Goal: Task Accomplishment & Management: Use online tool/utility

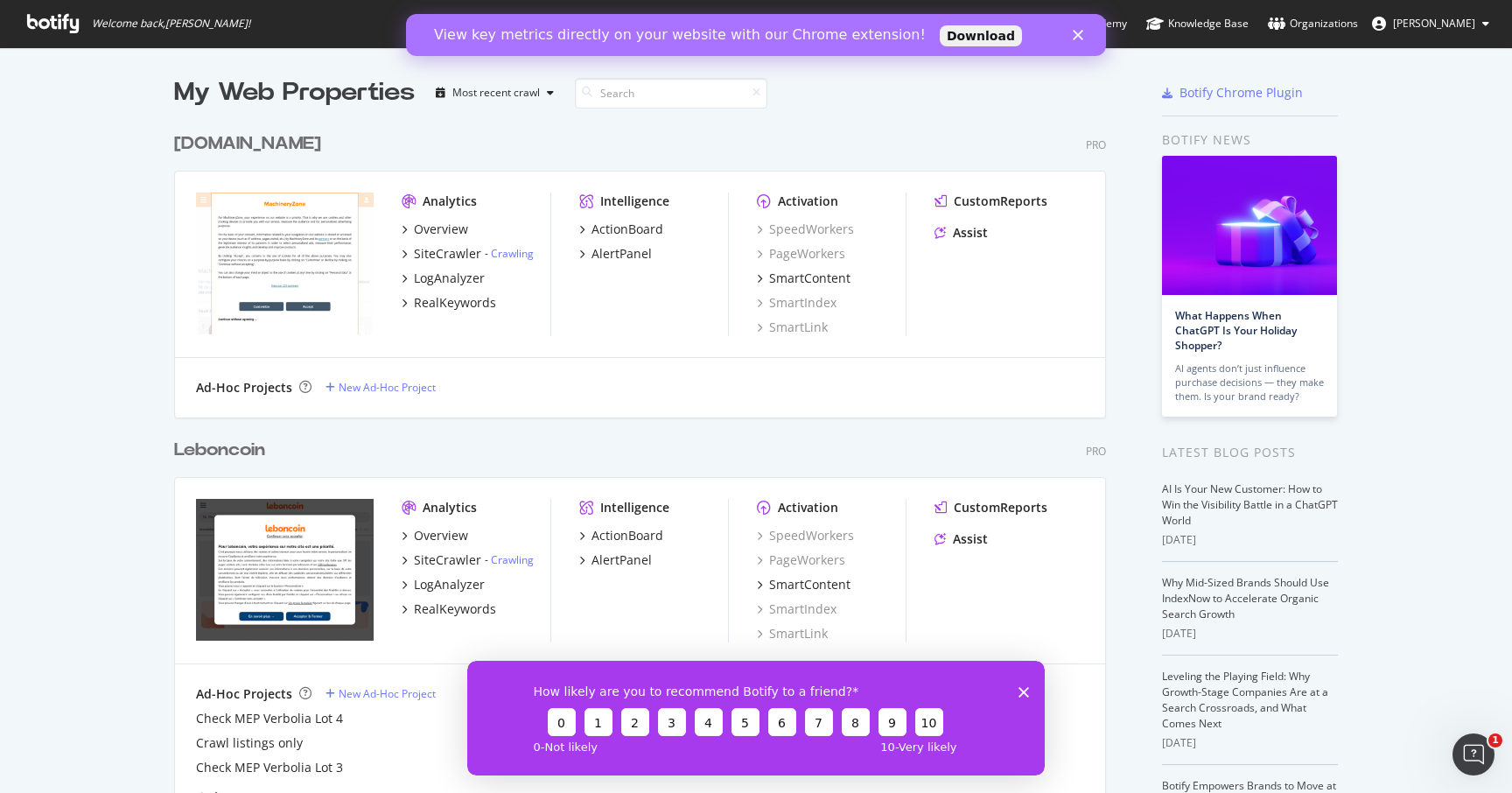
click at [1073, 36] on icon "Close" at bounding box center [1077, 35] width 10 height 10
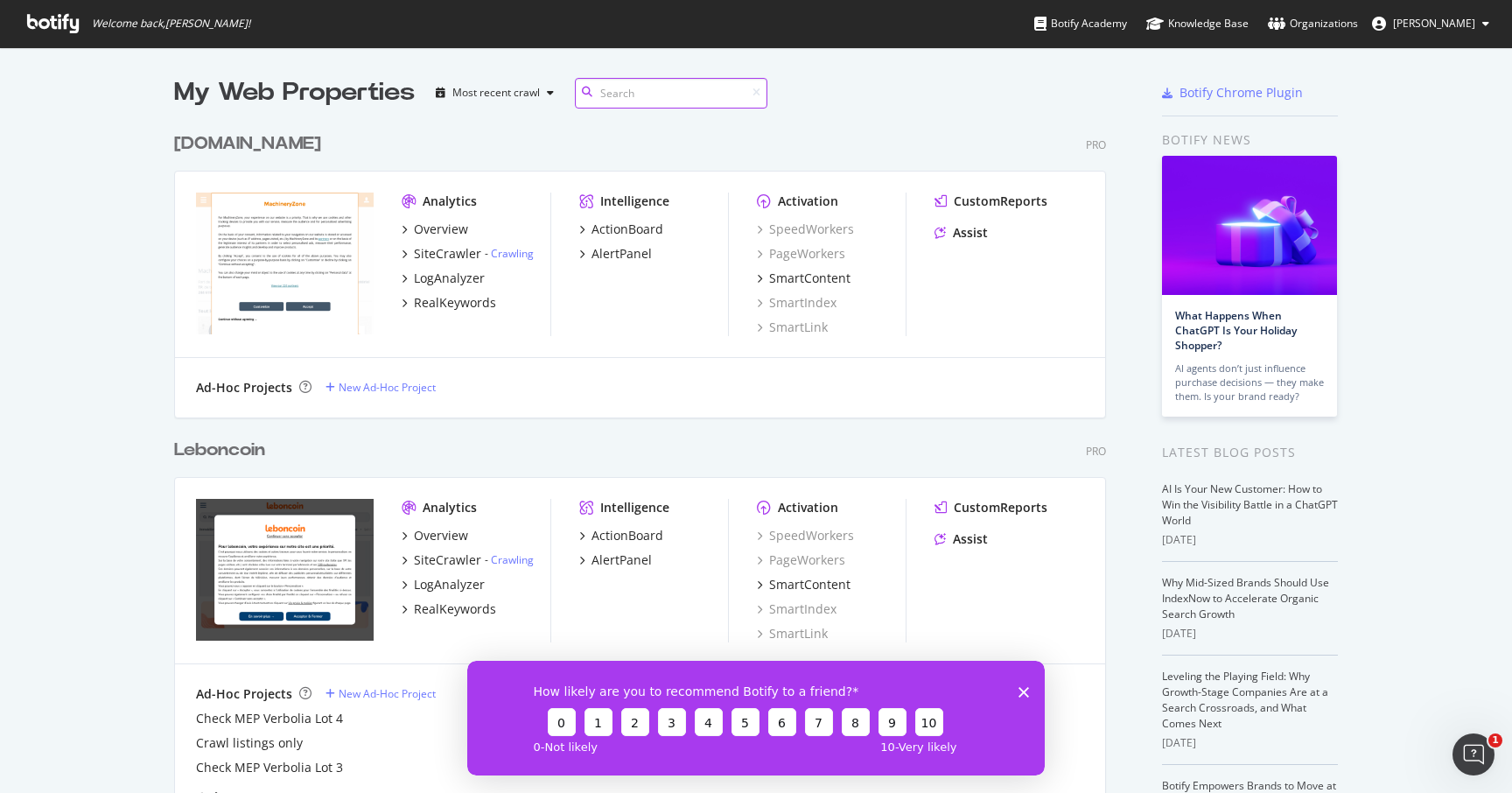
click at [639, 94] on input at bounding box center [671, 93] width 193 height 31
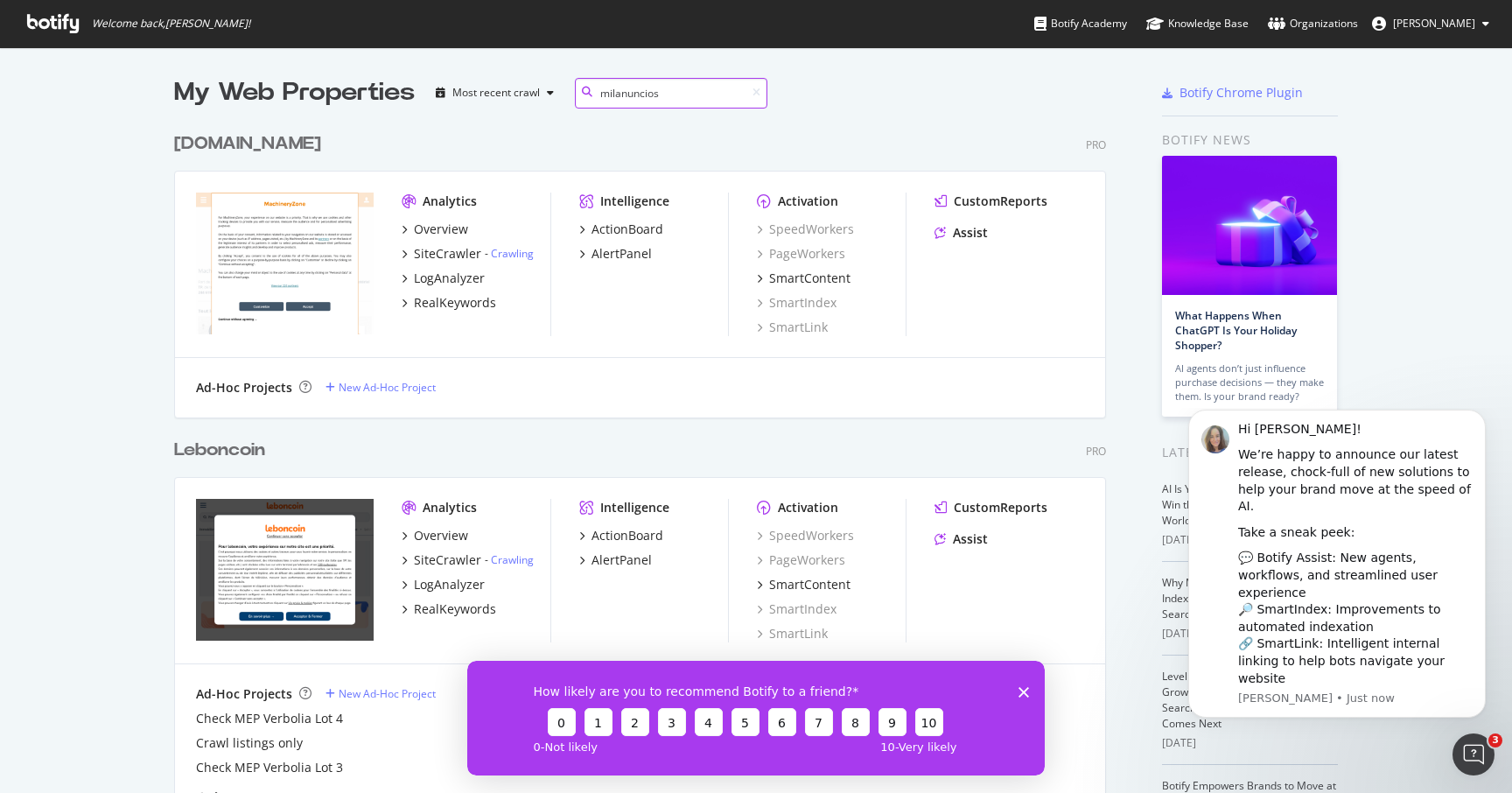
type input "milanuncios"
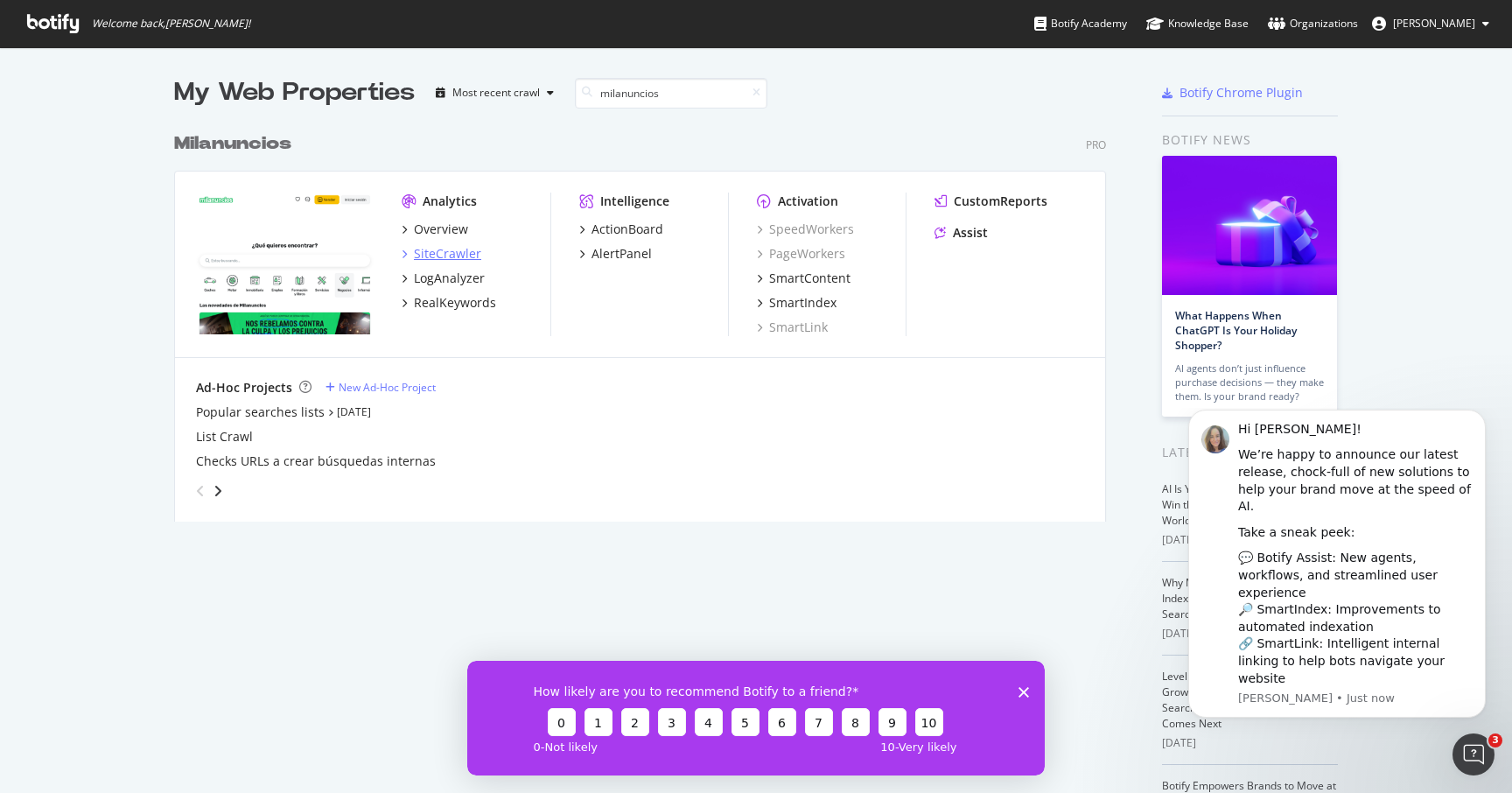
click at [420, 254] on div "SiteCrawler" at bounding box center [448, 253] width 67 height 18
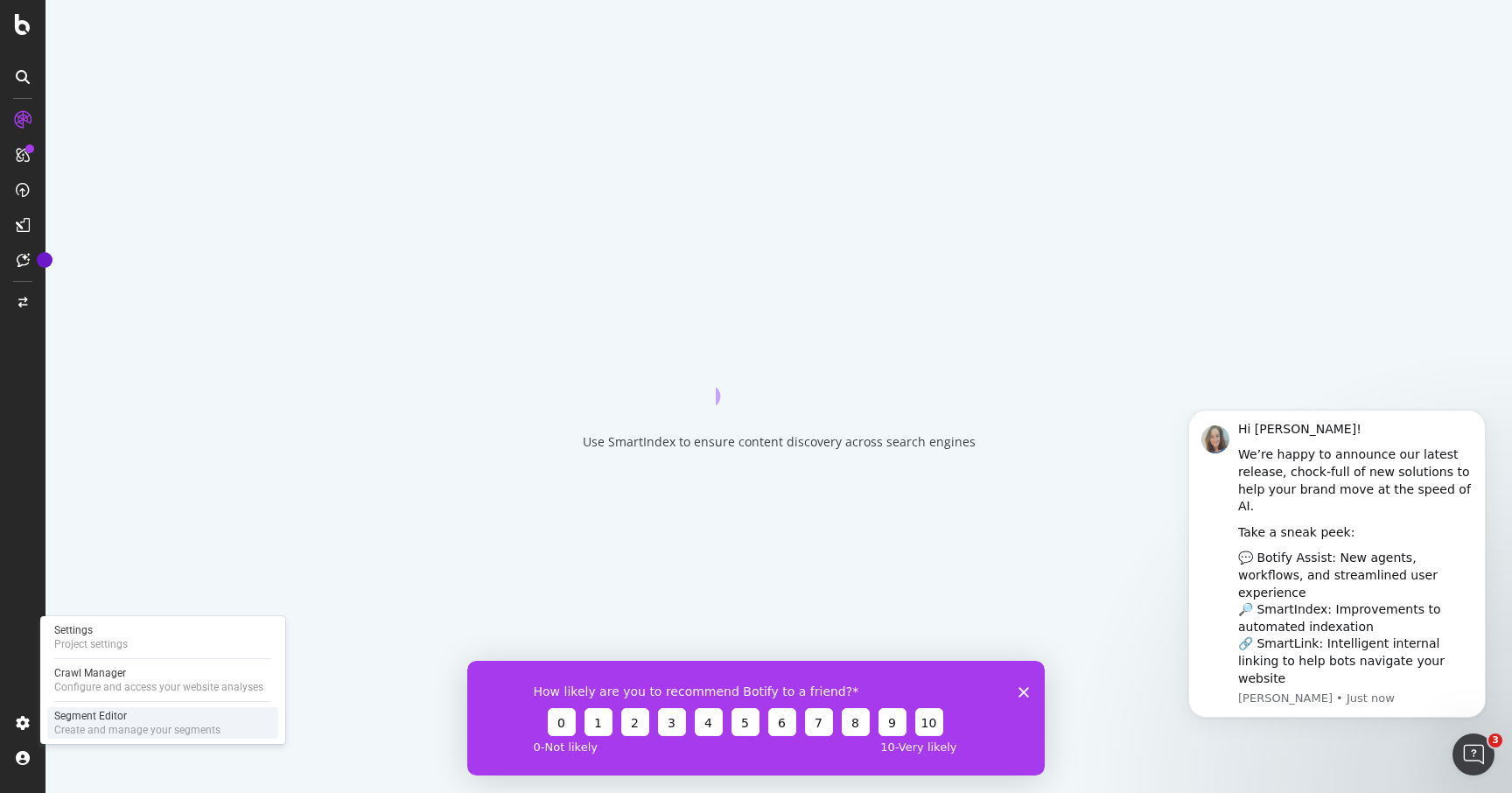
click at [138, 711] on div "Segment Editor" at bounding box center [137, 715] width 166 height 14
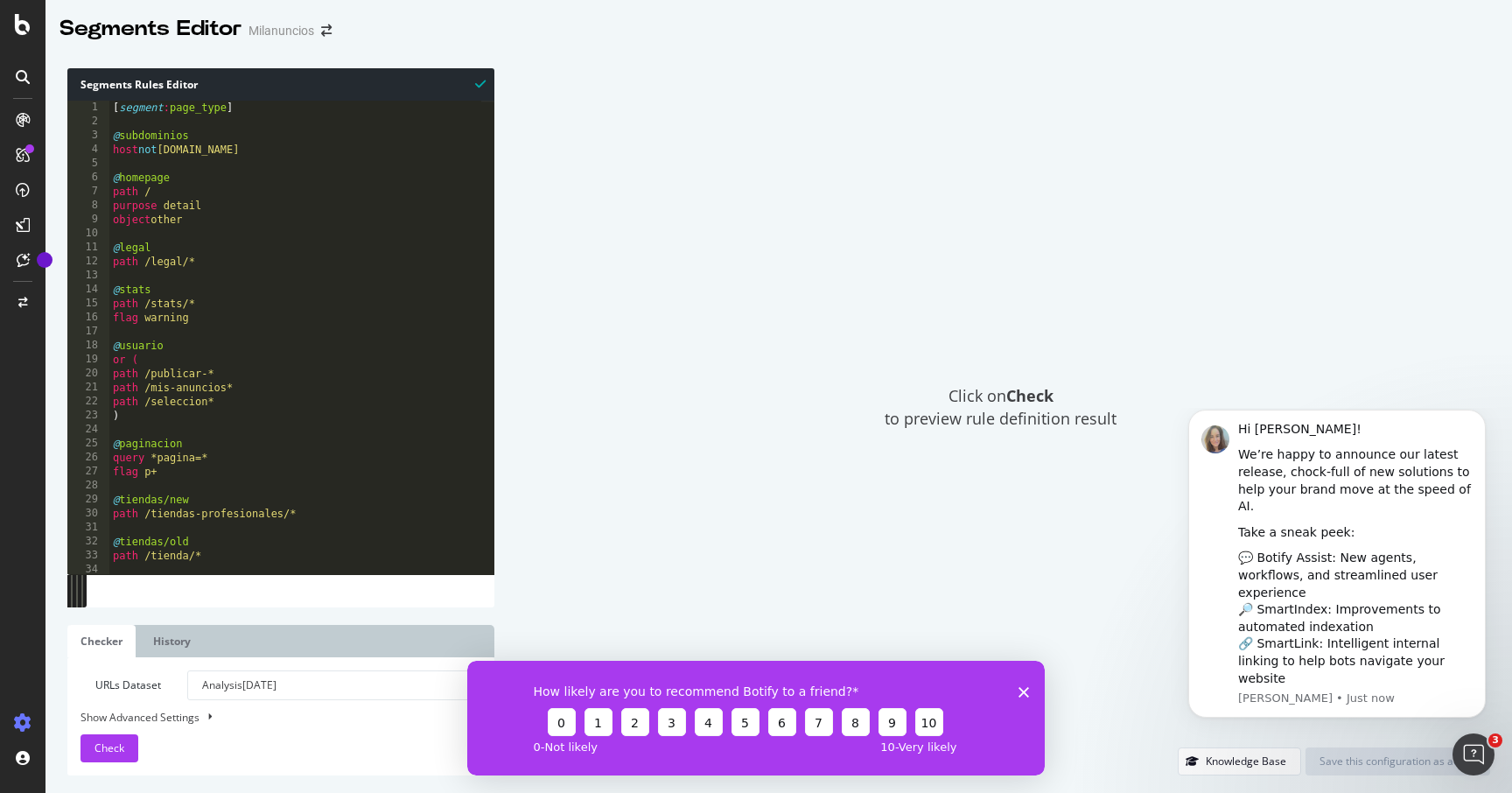
drag, startPoint x: 1031, startPoint y: 699, endPoint x: 1350, endPoint y: 1201, distance: 594.8
click at [1031, 699] on div "How likely are you to recommend Botify to a friend? 0 1 2 3 4 5 6 7 8 9 10 0 - …" at bounding box center [756, 717] width 578 height 115
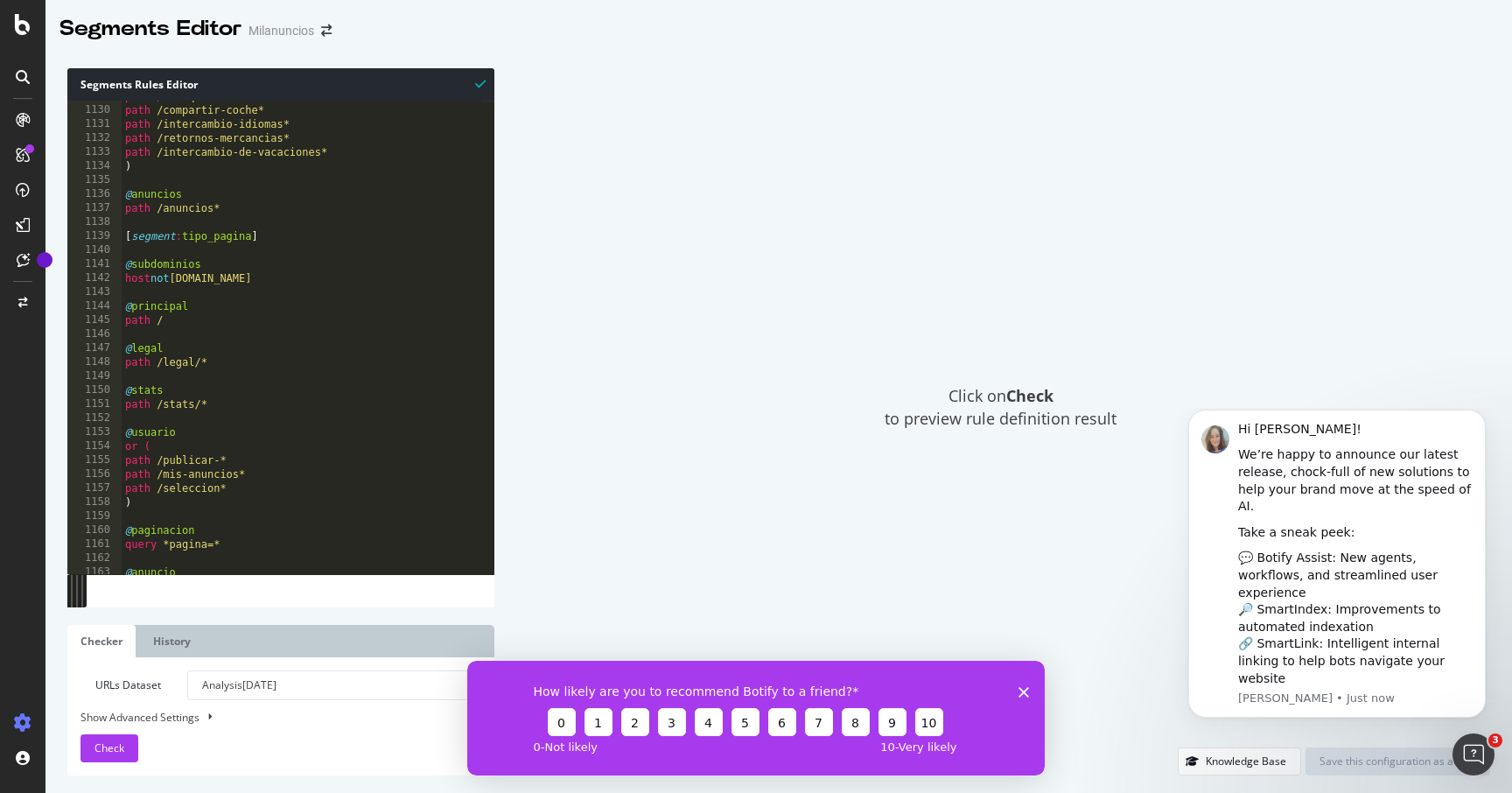
scroll to position [14347, 0]
